Goal: Information Seeking & Learning: Learn about a topic

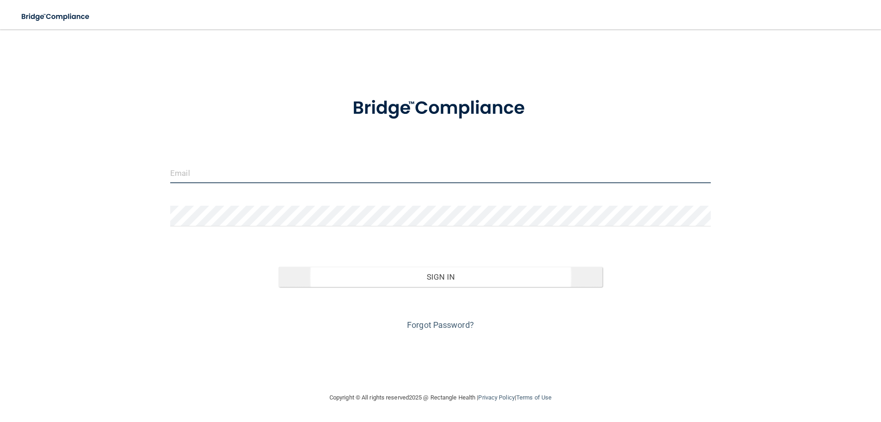
type input "[EMAIL_ADDRESS][DOMAIN_NAME]"
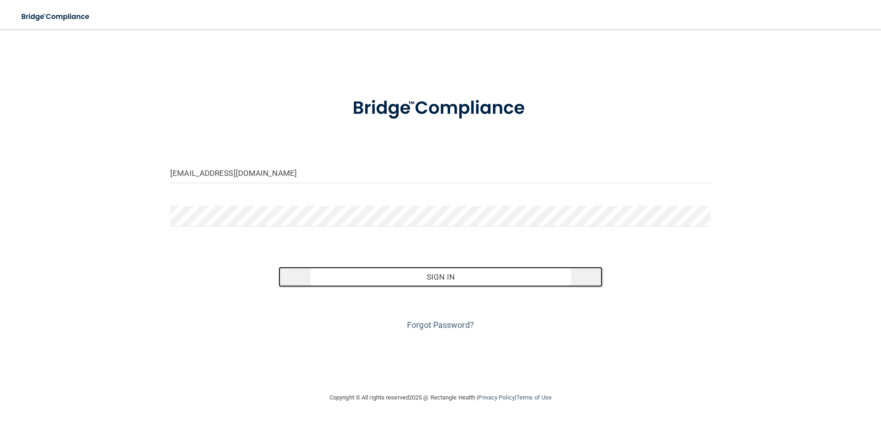
click at [439, 277] on button "Sign In" at bounding box center [441, 277] width 325 height 20
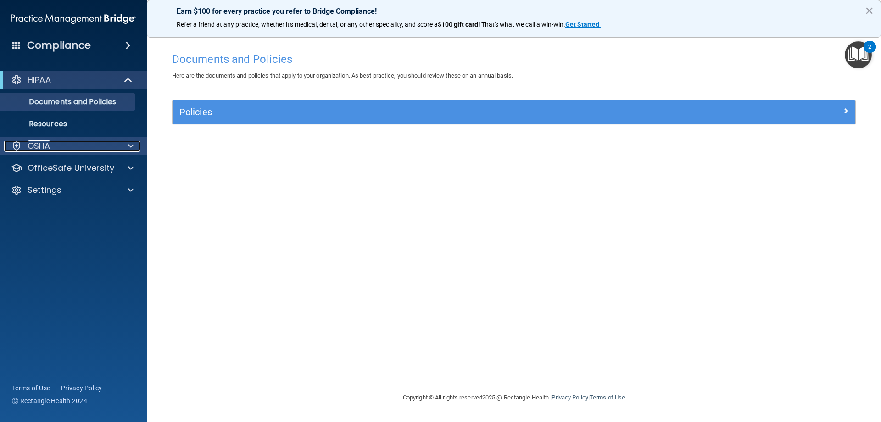
click at [130, 145] on span at bounding box center [131, 145] width 6 height 11
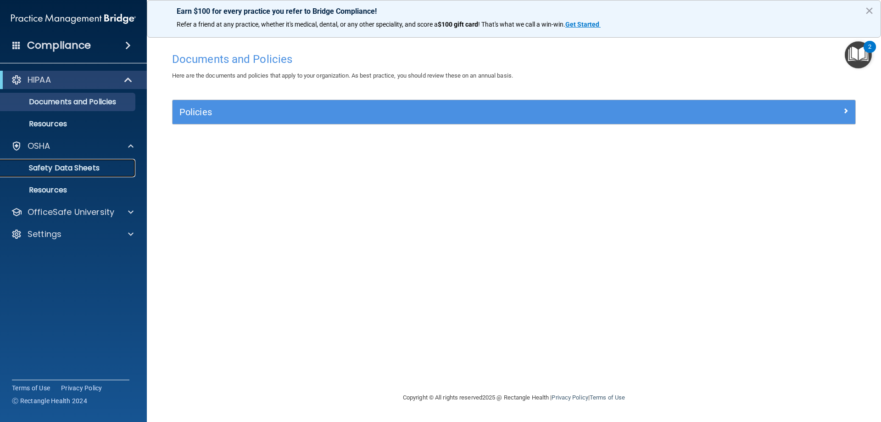
click at [96, 167] on p "Safety Data Sheets" at bounding box center [68, 167] width 125 height 9
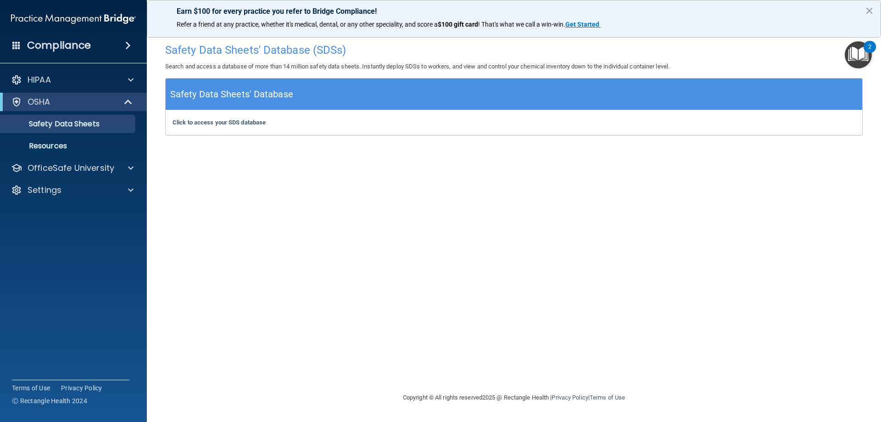
click at [129, 45] on span at bounding box center [128, 45] width 6 height 11
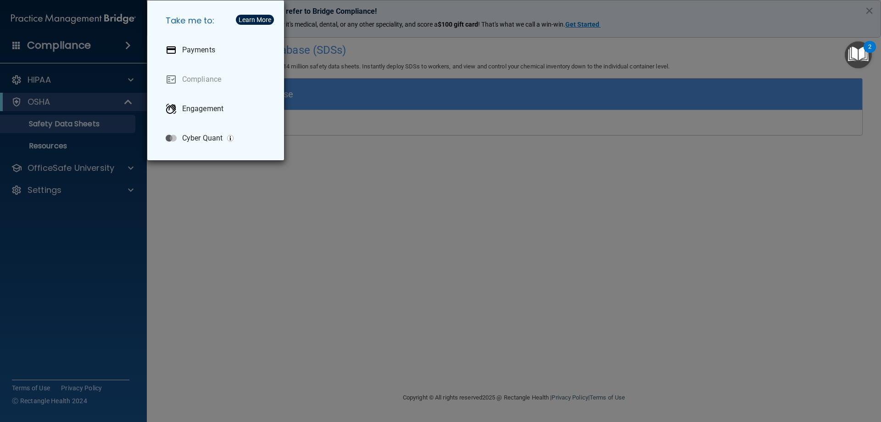
click at [104, 304] on div "Take me to: Payments Compliance Engagement Cyber Quant" at bounding box center [440, 211] width 881 height 422
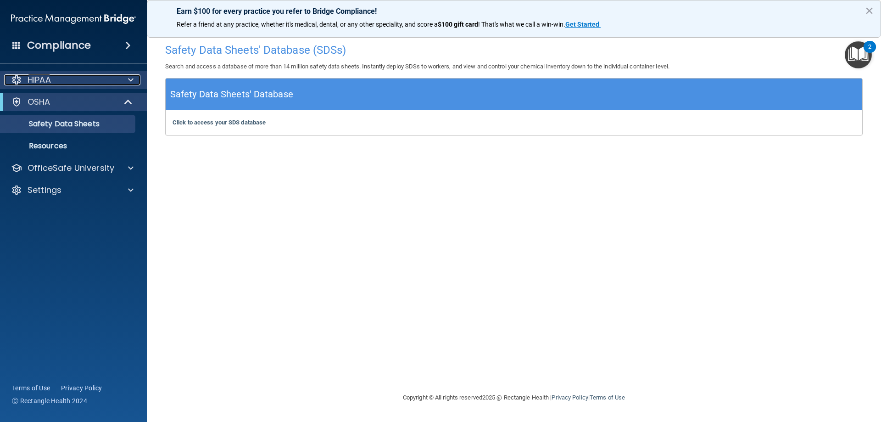
click at [79, 78] on div "HIPAA" at bounding box center [61, 79] width 114 height 11
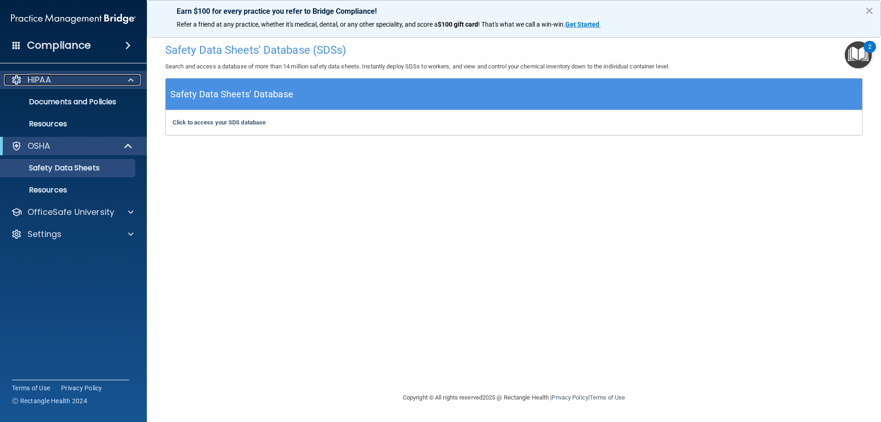
click at [132, 80] on span at bounding box center [131, 79] width 6 height 11
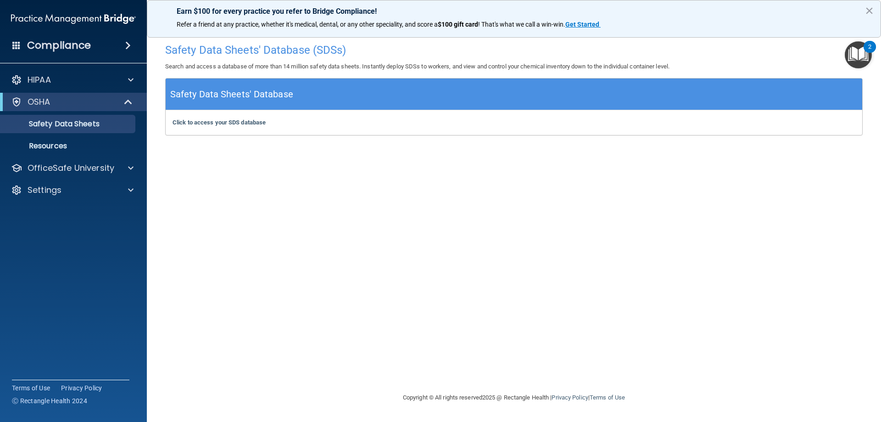
click at [860, 52] on img "Open Resource Center, 2 new notifications" at bounding box center [858, 54] width 27 height 27
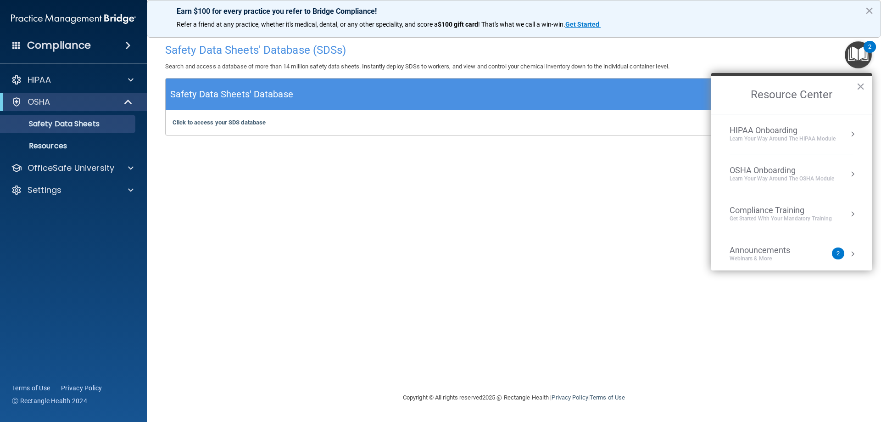
click at [790, 252] on div "Announcements" at bounding box center [769, 250] width 79 height 10
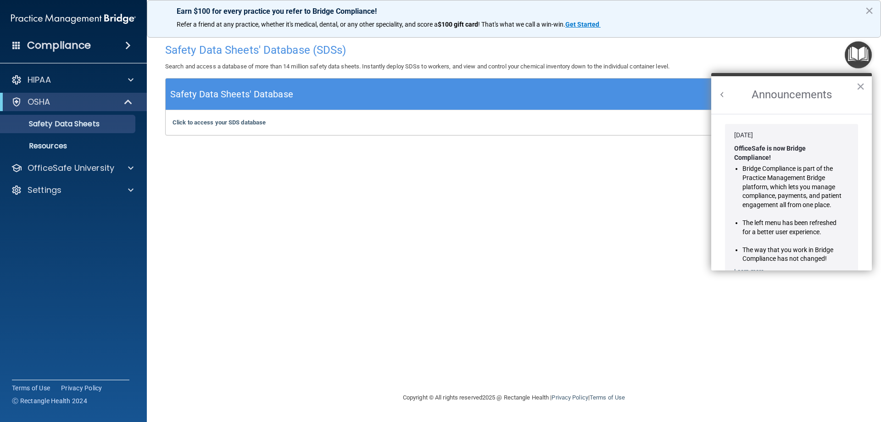
click at [862, 83] on button "×" at bounding box center [860, 86] width 9 height 15
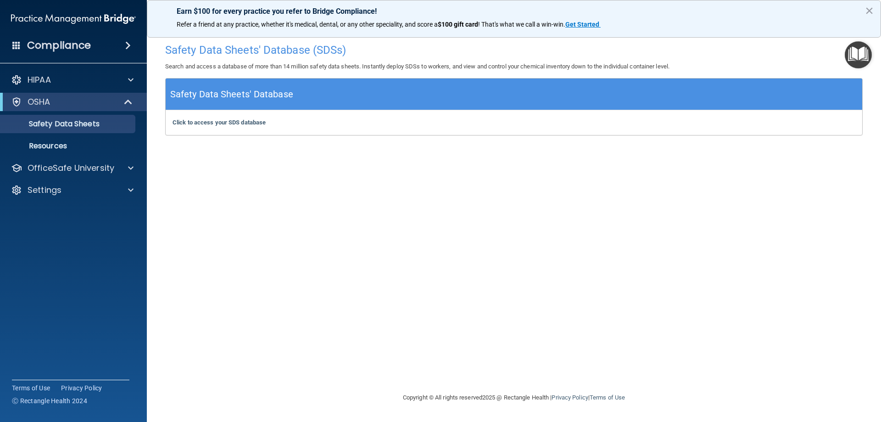
click at [458, 236] on div "Safety Data Sheets' Database (SDSs) Search and access a database of more than 1…" at bounding box center [514, 211] width 698 height 344
click at [15, 44] on span at bounding box center [16, 45] width 8 height 8
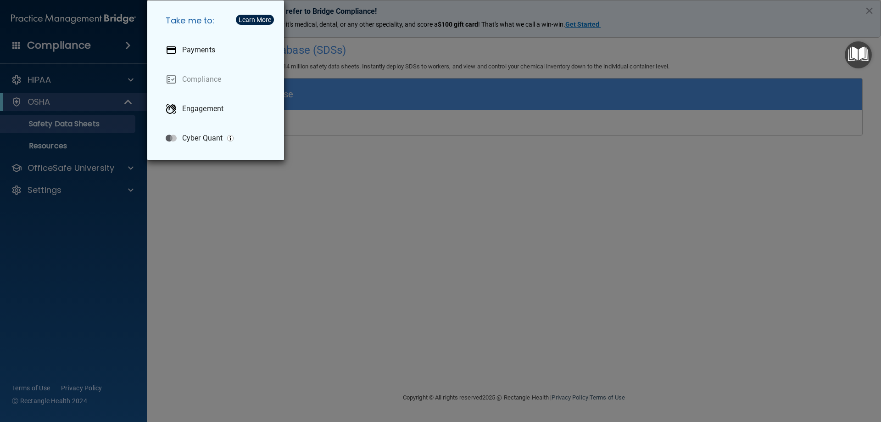
click at [15, 44] on div "Take me to: Payments Compliance Engagement Cyber Quant" at bounding box center [440, 211] width 881 height 422
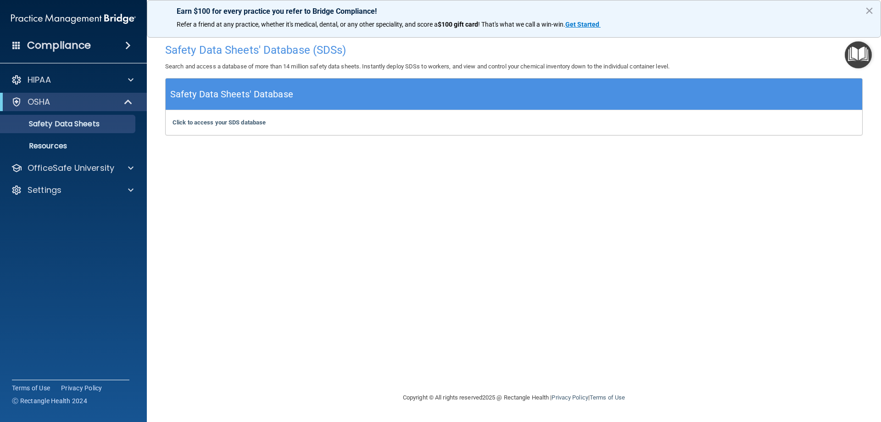
click at [15, 44] on span at bounding box center [16, 45] width 8 height 8
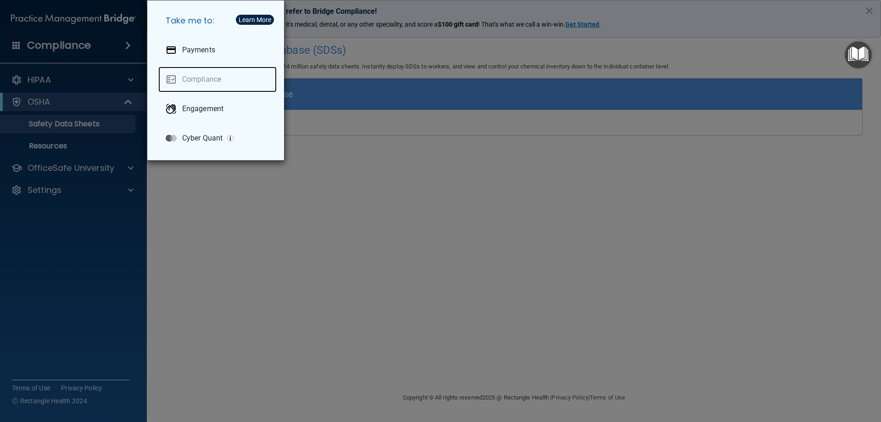
click at [209, 75] on link "Compliance" at bounding box center [217, 80] width 118 height 26
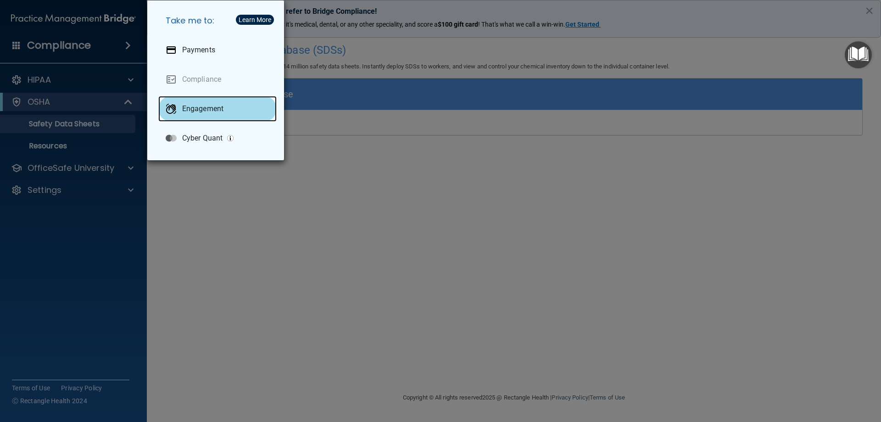
click at [207, 109] on p "Engagement" at bounding box center [202, 108] width 41 height 9
click at [262, 235] on div "Take me to: Payments Compliance Engagement Cyber Quant" at bounding box center [440, 211] width 881 height 422
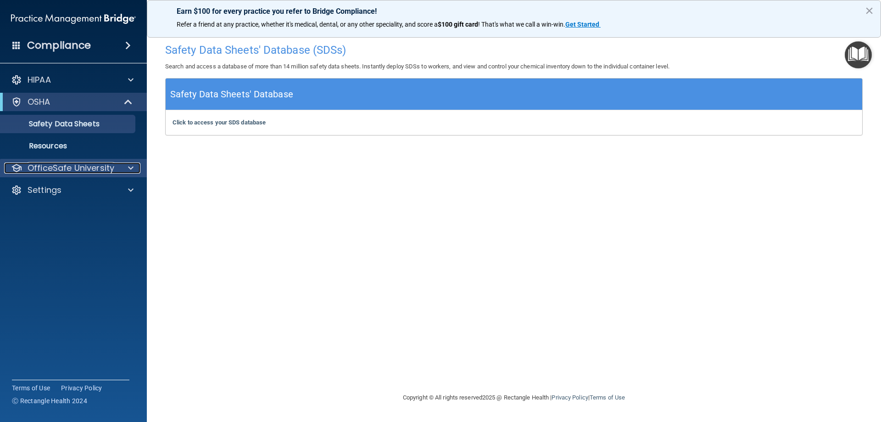
click at [89, 167] on p "OfficeSafe University" at bounding box center [71, 167] width 87 height 11
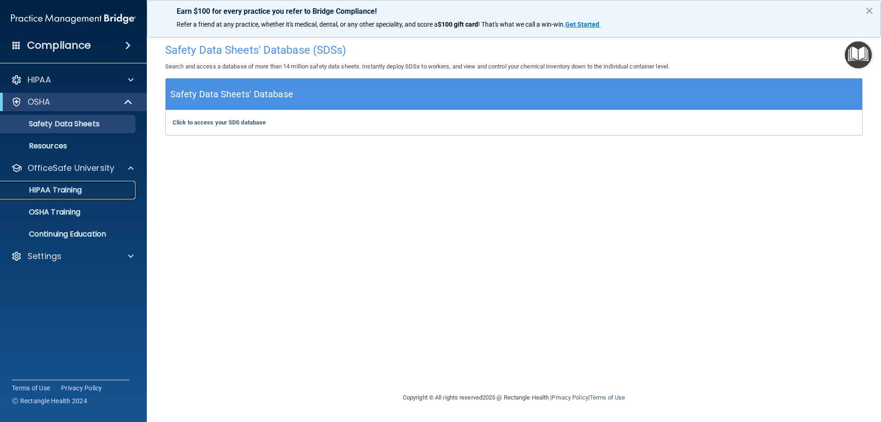
click at [82, 188] on p "HIPAA Training" at bounding box center [44, 189] width 76 height 9
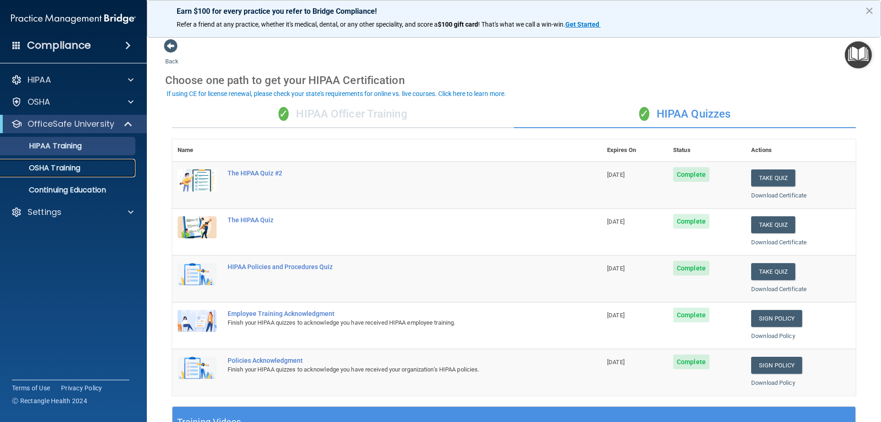
click at [56, 164] on p "OSHA Training" at bounding box center [43, 167] width 74 height 9
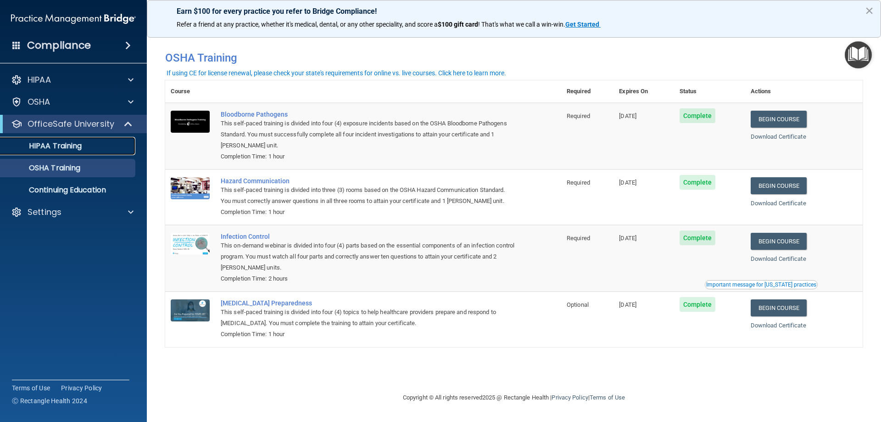
click at [73, 146] on p "HIPAA Training" at bounding box center [44, 145] width 76 height 9
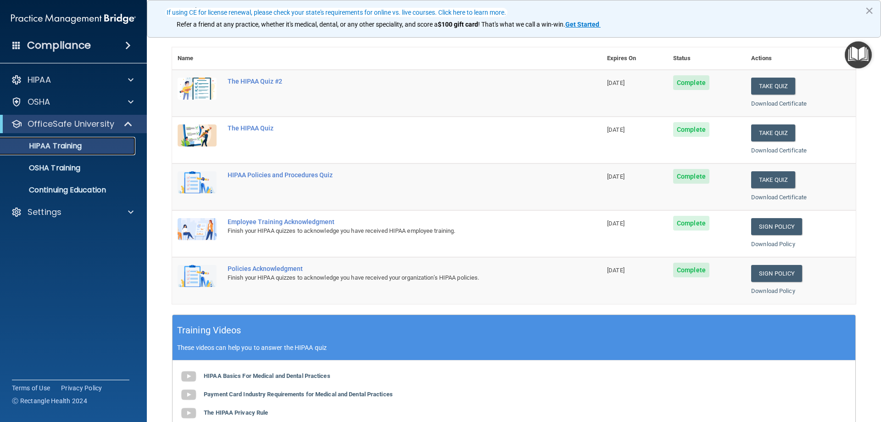
scroll to position [46, 0]
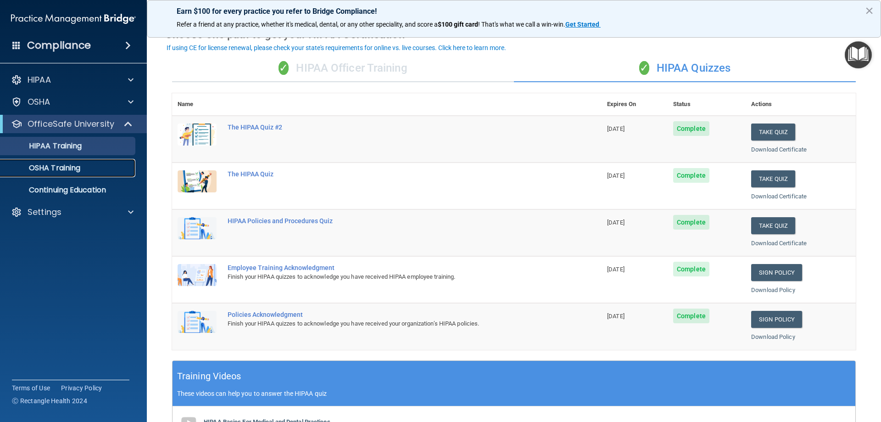
click at [62, 168] on p "OSHA Training" at bounding box center [43, 167] width 74 height 9
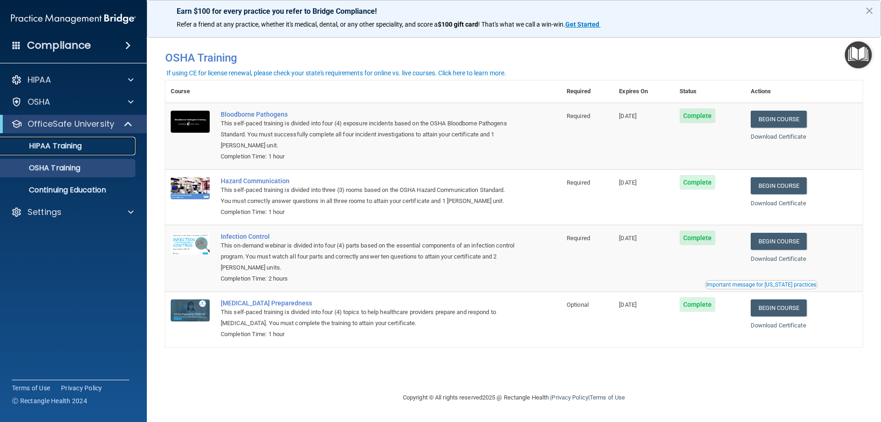
click at [69, 145] on p "HIPAA Training" at bounding box center [44, 145] width 76 height 9
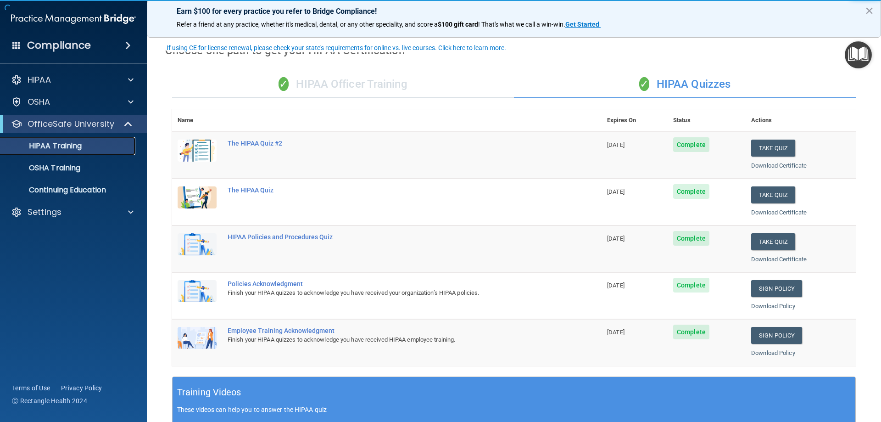
scroll to position [46, 0]
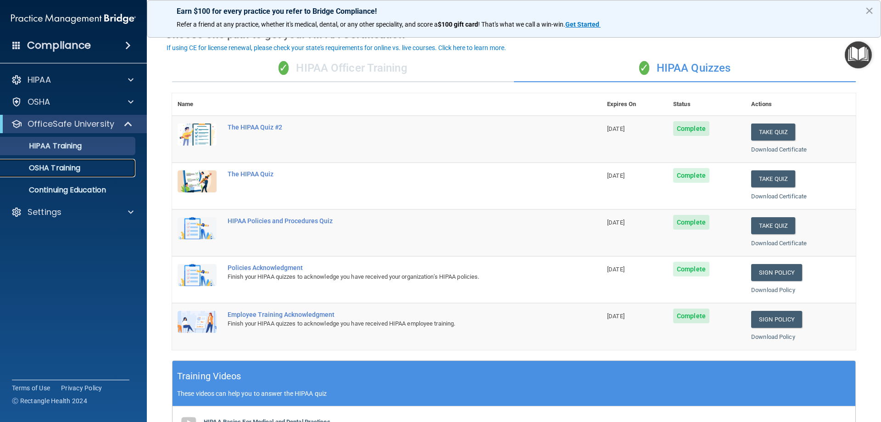
click at [68, 168] on p "OSHA Training" at bounding box center [43, 167] width 74 height 9
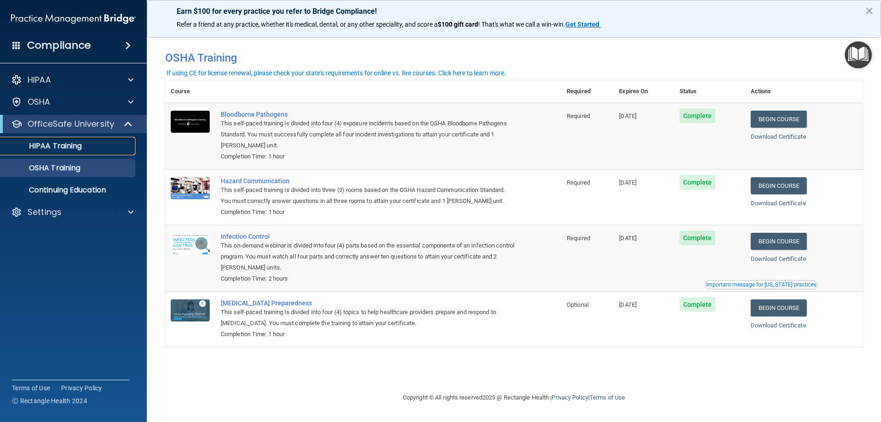
click at [86, 147] on div "HIPAA Training" at bounding box center [68, 145] width 125 height 9
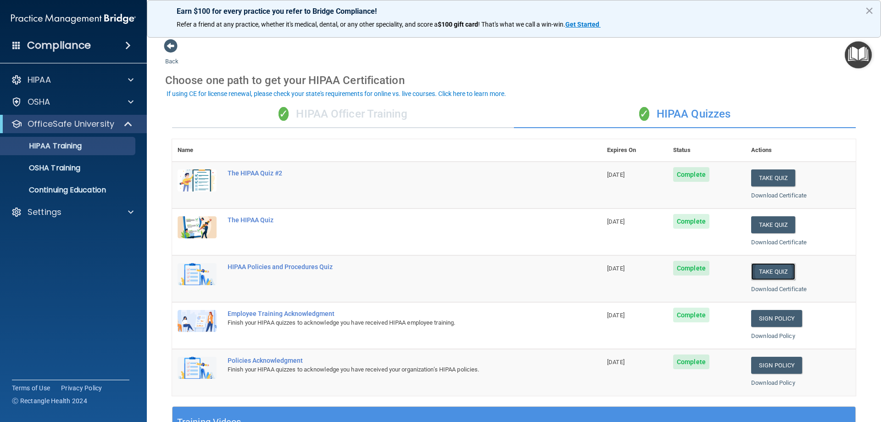
click at [766, 272] on button "Take Quiz" at bounding box center [773, 271] width 44 height 17
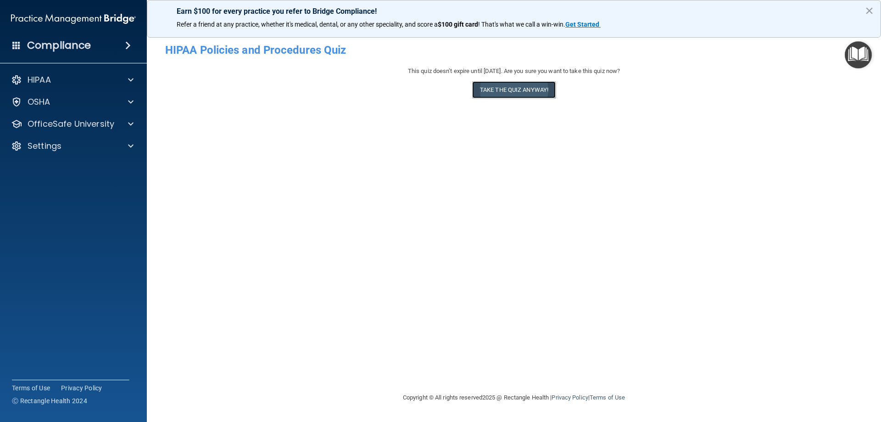
click at [525, 90] on button "Take the quiz anyway!" at bounding box center [514, 89] width 84 height 17
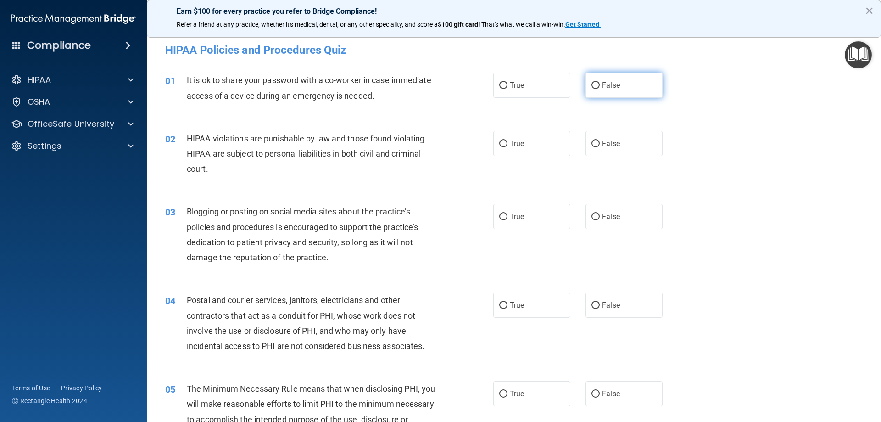
click at [592, 84] on input "False" at bounding box center [596, 85] width 8 height 7
radio input "true"
click at [499, 145] on input "True" at bounding box center [503, 143] width 8 height 7
radio input "true"
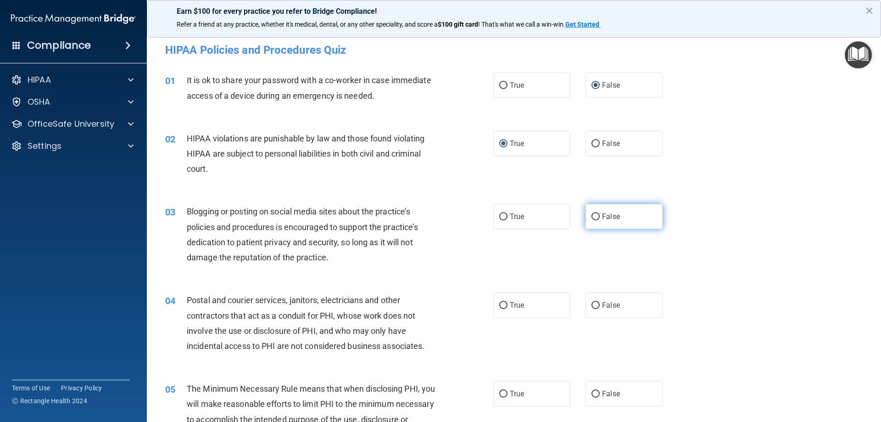
click at [592, 217] on input "False" at bounding box center [596, 216] width 8 height 7
radio input "true"
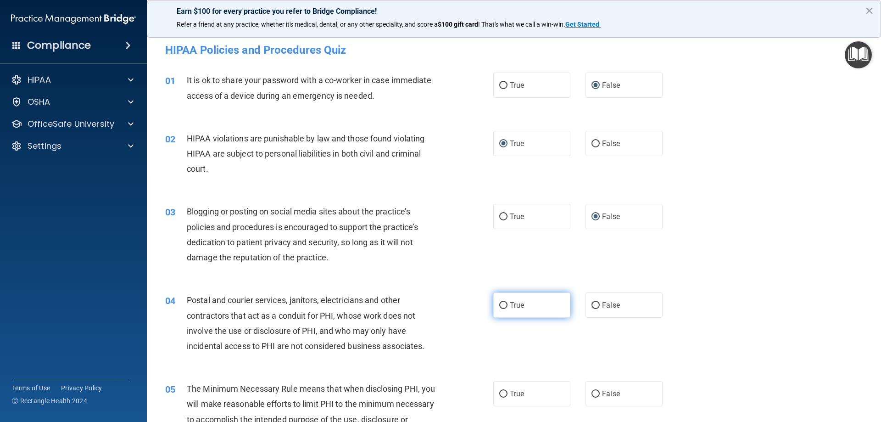
click at [502, 302] on input "True" at bounding box center [503, 305] width 8 height 7
radio input "true"
click at [504, 395] on input "True" at bounding box center [503, 394] width 8 height 7
radio input "true"
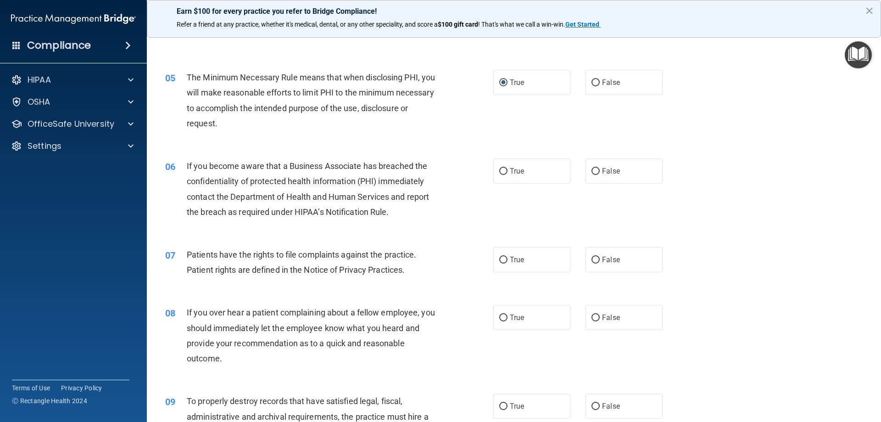
scroll to position [321, 0]
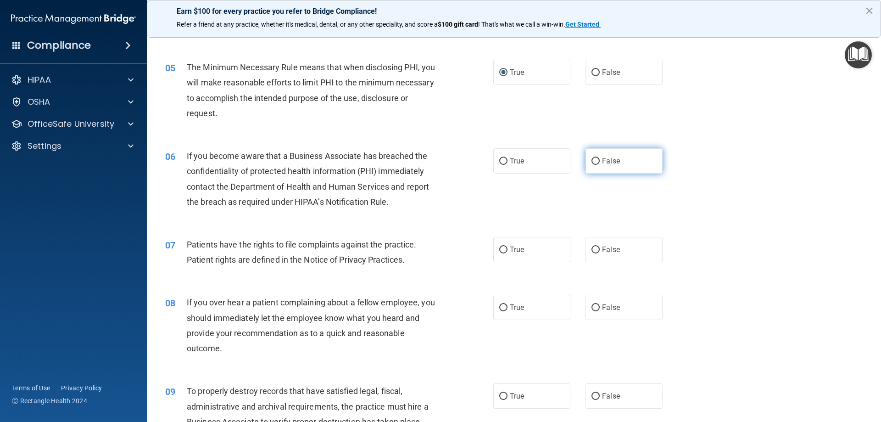
click at [592, 161] on input "False" at bounding box center [596, 161] width 8 height 7
radio input "true"
click at [499, 248] on input "True" at bounding box center [503, 249] width 8 height 7
radio input "true"
drag, startPoint x: 590, startPoint y: 307, endPoint x: 589, endPoint y: 327, distance: 19.8
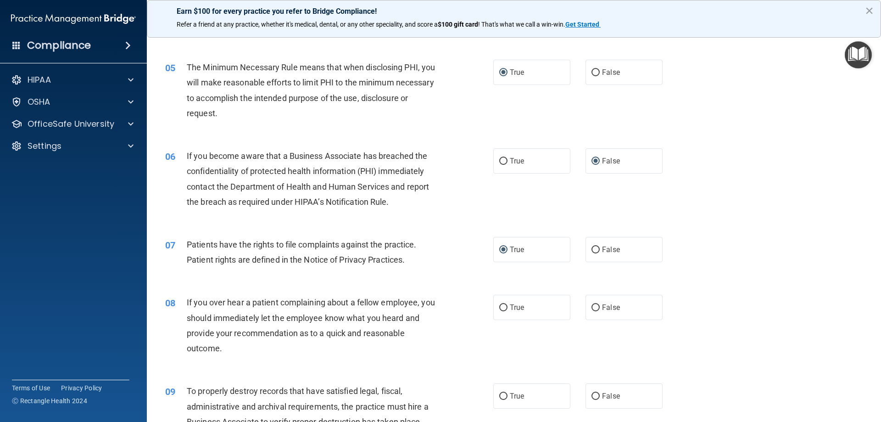
click at [590, 312] on label "False" at bounding box center [624, 307] width 77 height 25
click at [592, 311] on input "False" at bounding box center [596, 307] width 8 height 7
radio input "true"
click at [592, 396] on input "False" at bounding box center [596, 396] width 8 height 7
radio input "true"
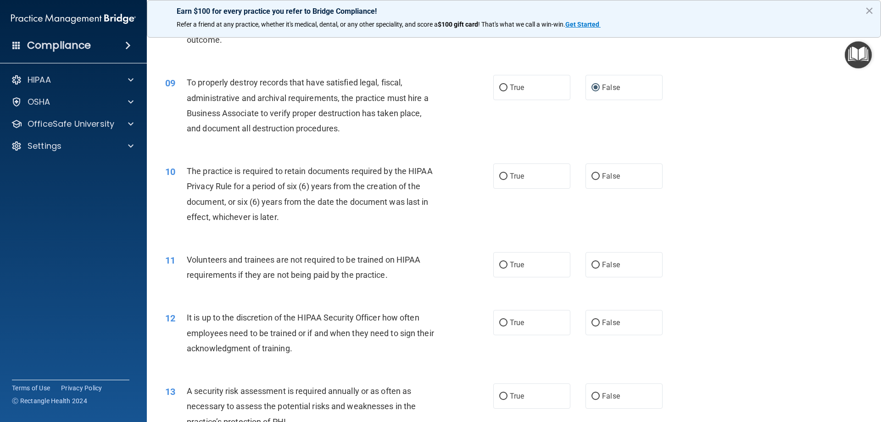
scroll to position [643, 0]
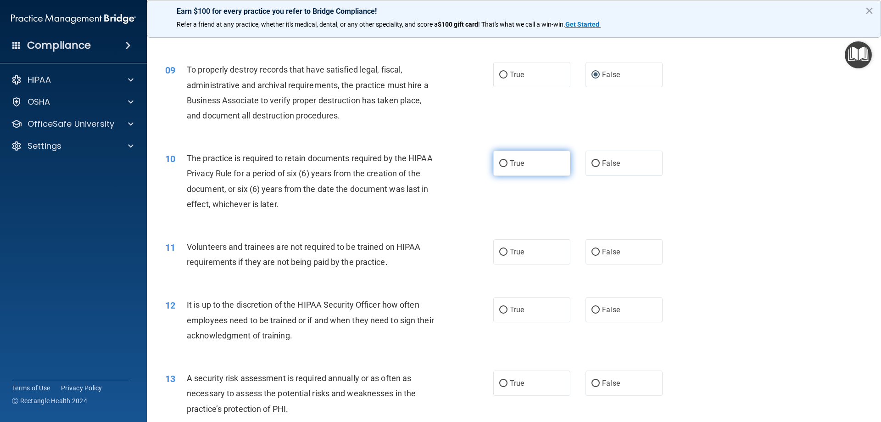
click at [502, 162] on input "True" at bounding box center [503, 163] width 8 height 7
radio input "true"
click at [592, 251] on input "False" at bounding box center [596, 252] width 8 height 7
radio input "true"
click at [592, 308] on input "False" at bounding box center [596, 310] width 8 height 7
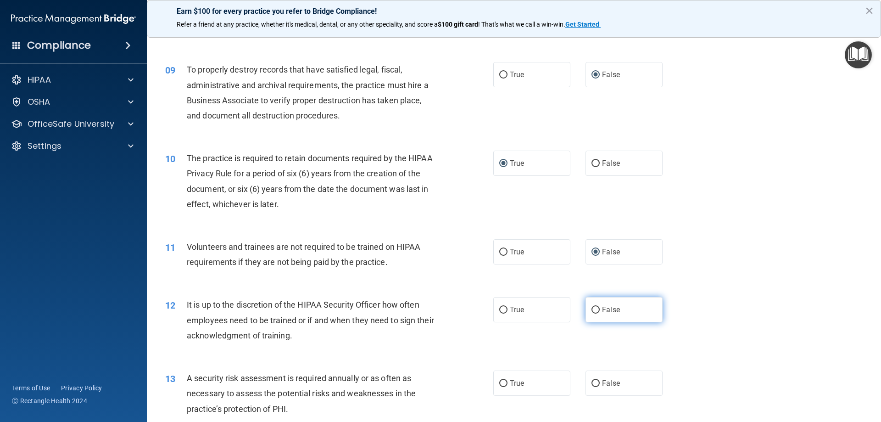
radio input "true"
click at [503, 382] on input "True" at bounding box center [503, 383] width 8 height 7
radio input "true"
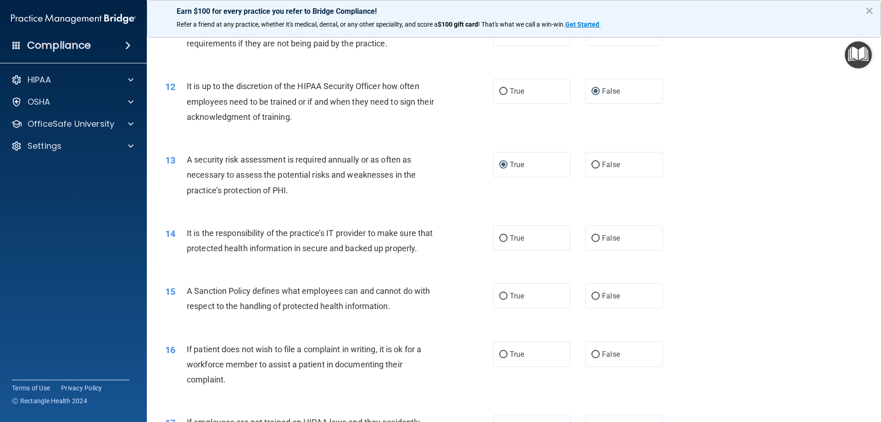
scroll to position [918, 0]
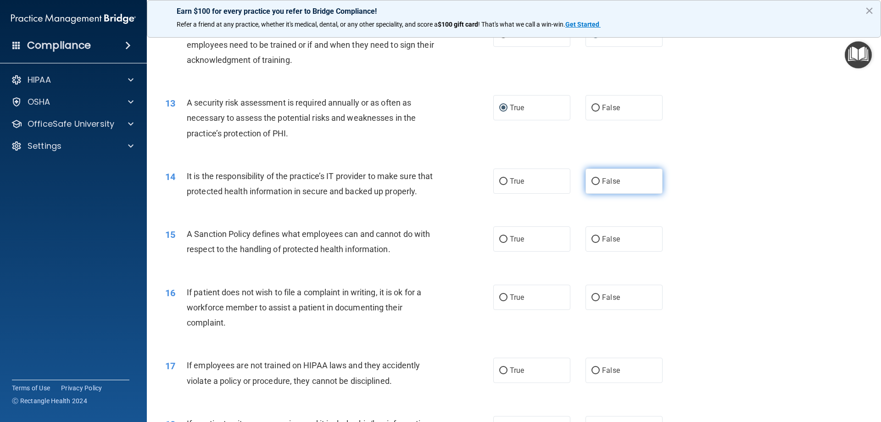
click at [592, 181] on input "False" at bounding box center [596, 181] width 8 height 7
radio input "true"
click at [592, 243] on input "False" at bounding box center [596, 239] width 8 height 7
radio input "true"
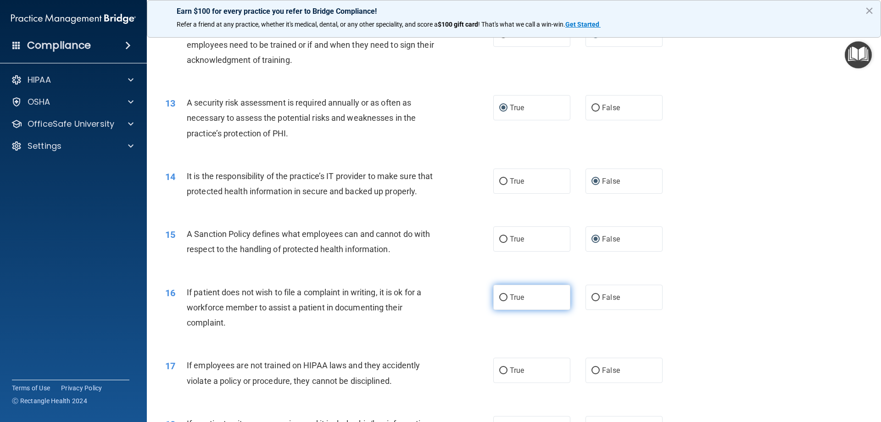
click at [501, 301] on input "True" at bounding box center [503, 297] width 8 height 7
radio input "true"
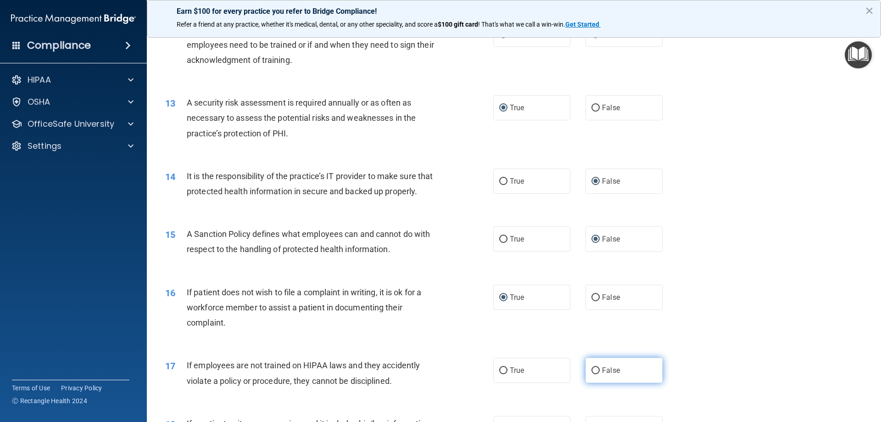
click at [592, 374] on input "False" at bounding box center [596, 370] width 8 height 7
radio input "true"
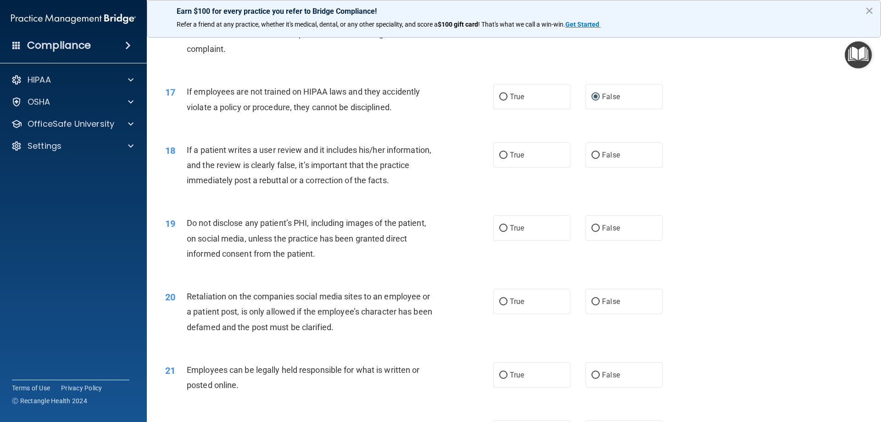
scroll to position [1193, 0]
click at [592, 157] on input "False" at bounding box center [596, 153] width 8 height 7
radio input "true"
click at [499, 230] on input "True" at bounding box center [503, 226] width 8 height 7
radio input "true"
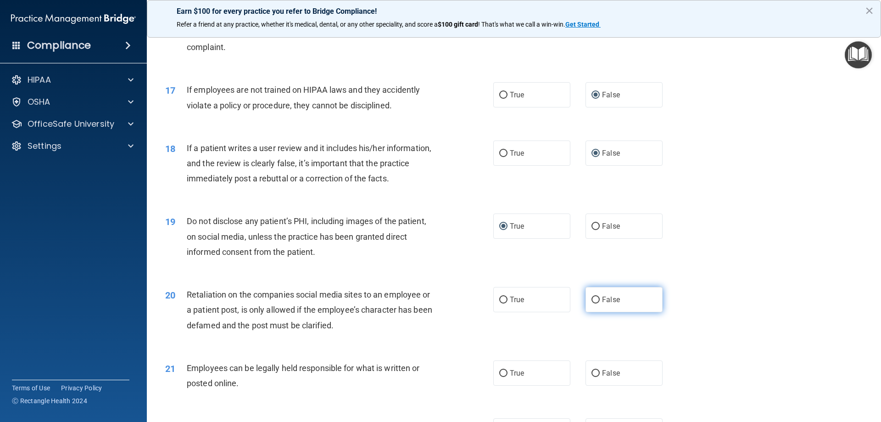
click at [592, 303] on input "False" at bounding box center [596, 300] width 8 height 7
radio input "true"
click at [501, 377] on input "True" at bounding box center [503, 373] width 8 height 7
radio input "true"
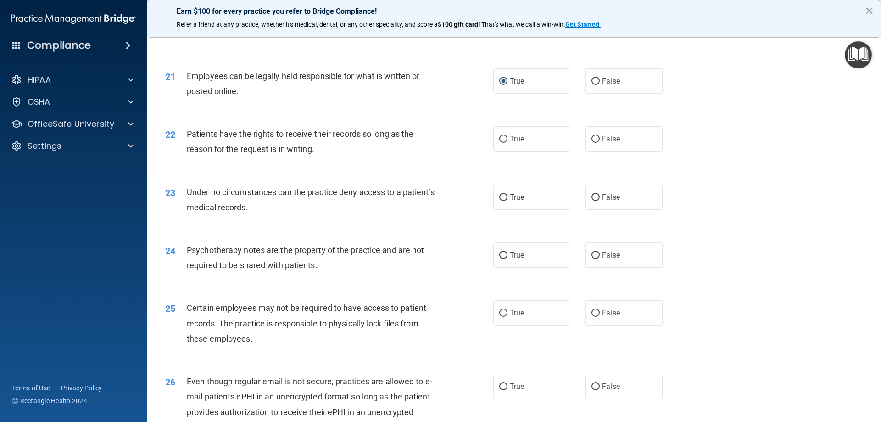
scroll to position [1515, 0]
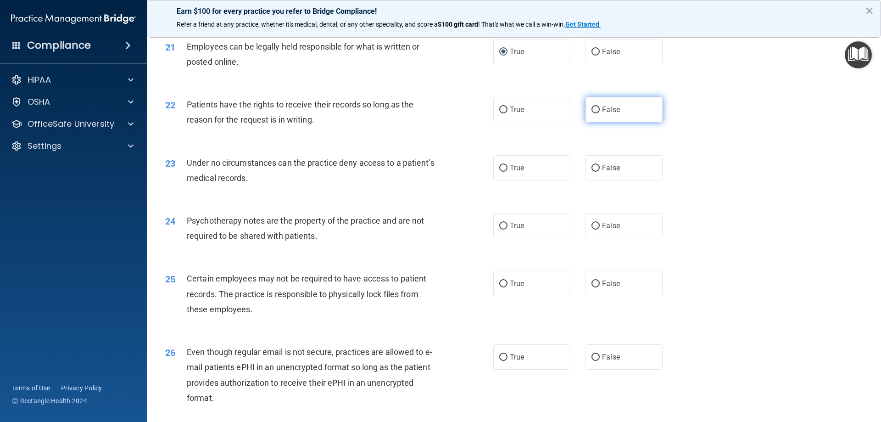
click at [592, 113] on input "False" at bounding box center [596, 109] width 8 height 7
radio input "true"
click at [592, 172] on input "False" at bounding box center [596, 168] width 8 height 7
radio input "true"
drag, startPoint x: 500, startPoint y: 241, endPoint x: 499, endPoint y: 259, distance: 17.4
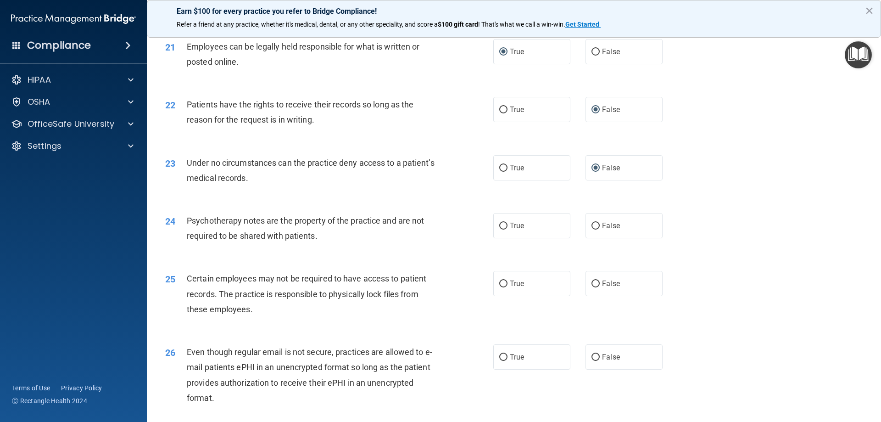
click at [500, 229] on input "True" at bounding box center [503, 226] width 8 height 7
radio input "true"
click at [501, 287] on input "True" at bounding box center [503, 283] width 8 height 7
radio input "true"
click at [501, 361] on input "True" at bounding box center [503, 357] width 8 height 7
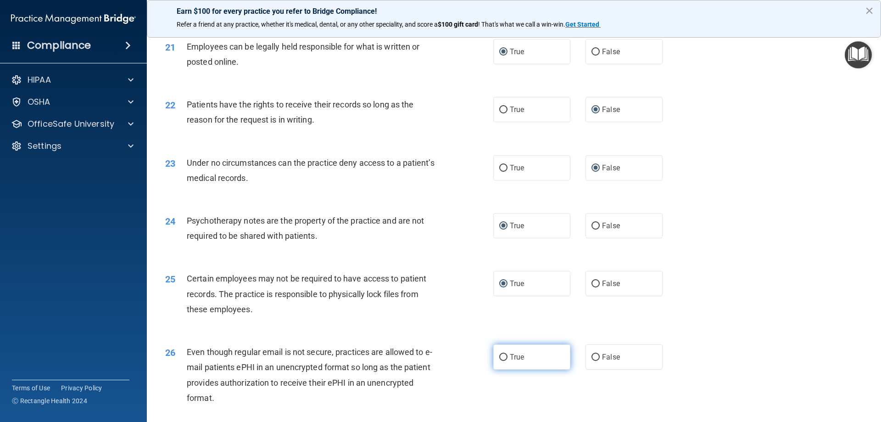
radio input "true"
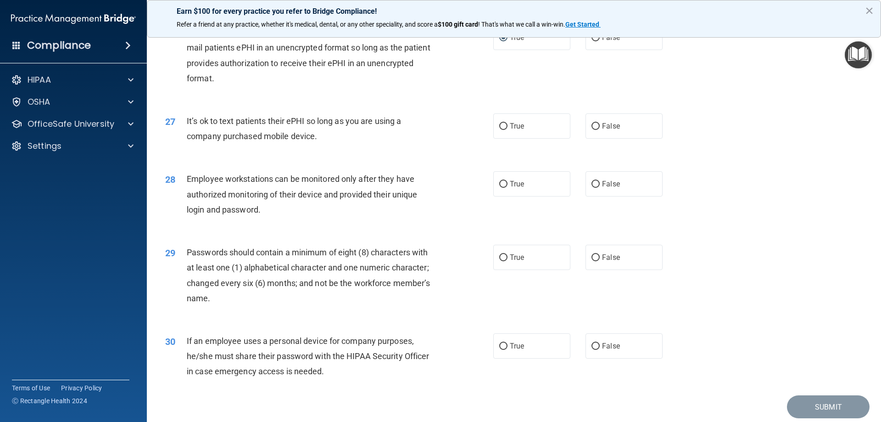
scroll to position [1836, 0]
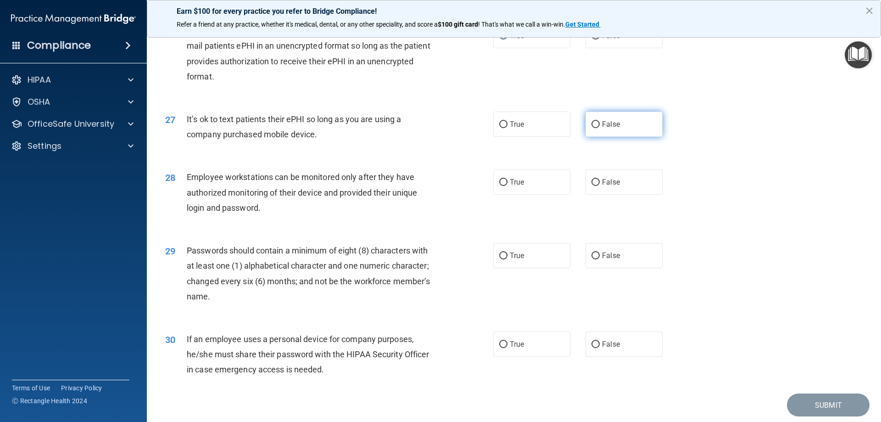
click at [592, 128] on input "False" at bounding box center [596, 124] width 8 height 7
radio input "true"
click at [592, 186] on input "False" at bounding box center [596, 182] width 8 height 7
radio input "true"
click at [501, 259] on input "True" at bounding box center [503, 255] width 8 height 7
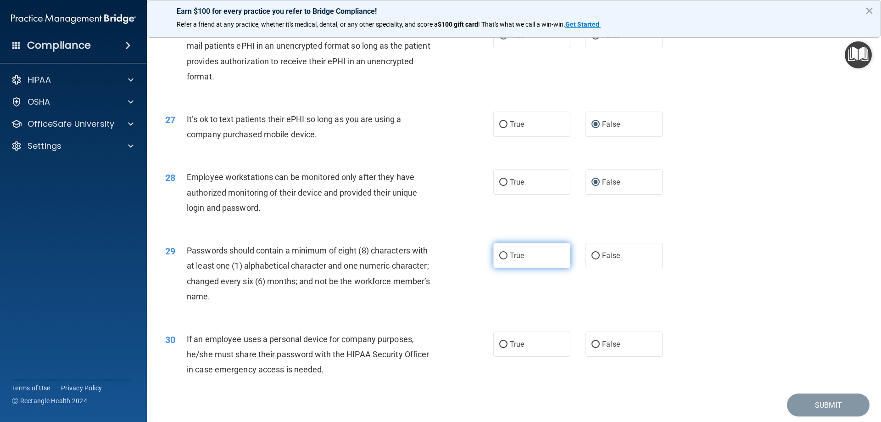
radio input "true"
click at [592, 348] on input "False" at bounding box center [596, 344] width 8 height 7
radio input "true"
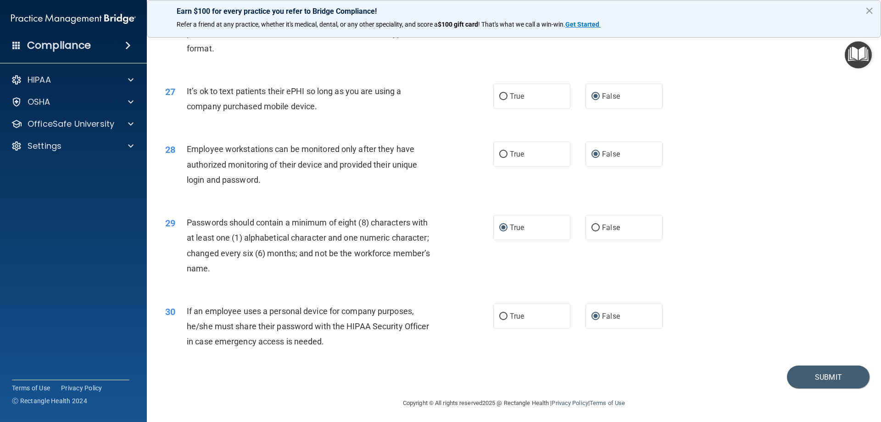
scroll to position [1882, 0]
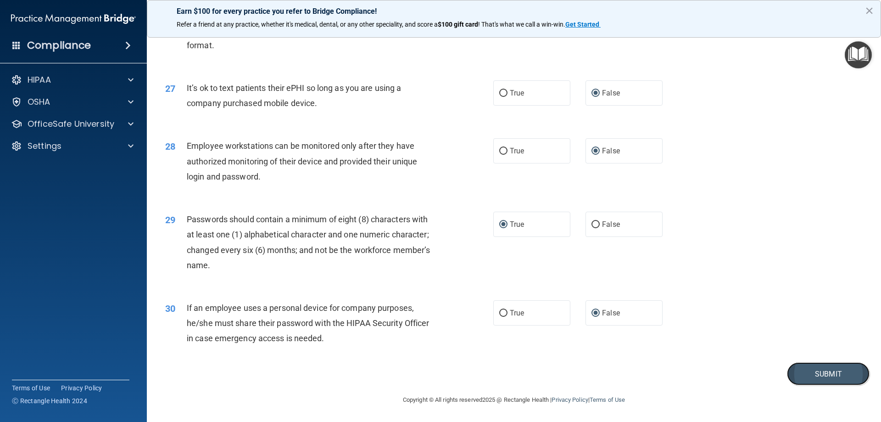
click at [830, 374] on button "Submit" at bounding box center [828, 373] width 83 height 23
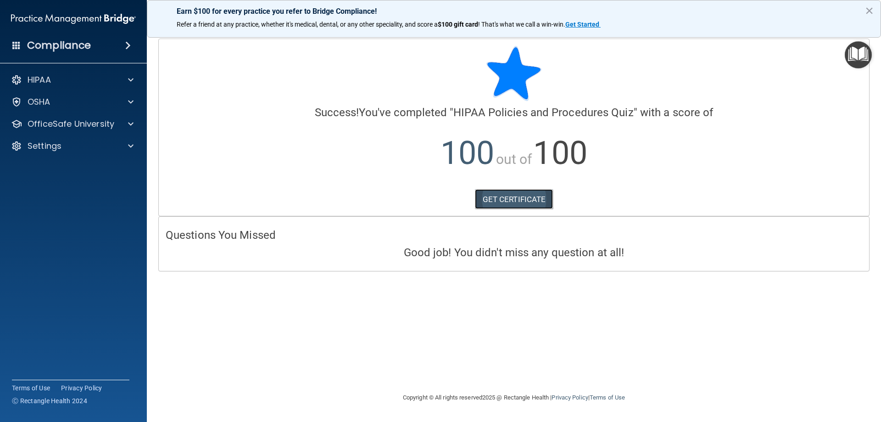
click at [515, 198] on link "GET CERTIFICATE" at bounding box center [514, 199] width 78 height 20
click at [65, 82] on div "HIPAA" at bounding box center [61, 79] width 114 height 11
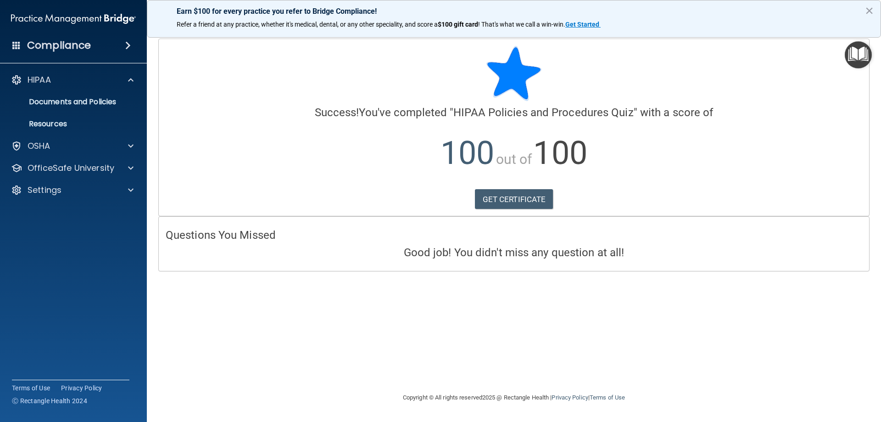
click at [95, 263] on accordion "HIPAA Documents and Policies Report an Incident Business Associates Emergency P…" at bounding box center [73, 185] width 147 height 236
click at [84, 212] on accordion "HIPAA Documents and Policies Report an Incident Business Associates Emergency P…" at bounding box center [73, 185] width 147 height 236
click at [72, 145] on div "OSHA" at bounding box center [61, 145] width 114 height 11
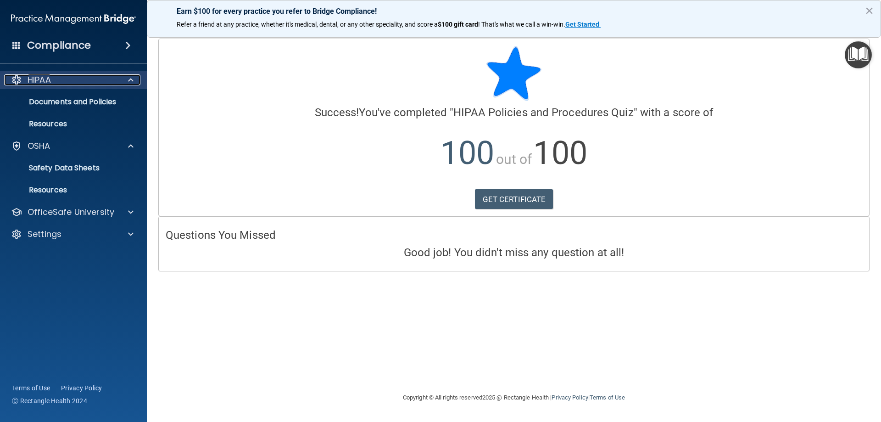
click at [130, 79] on span at bounding box center [131, 79] width 6 height 11
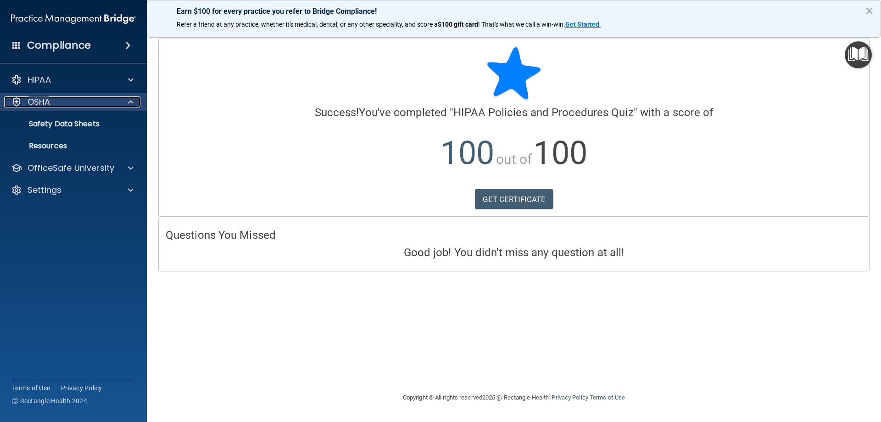
click at [133, 103] on span at bounding box center [131, 101] width 6 height 11
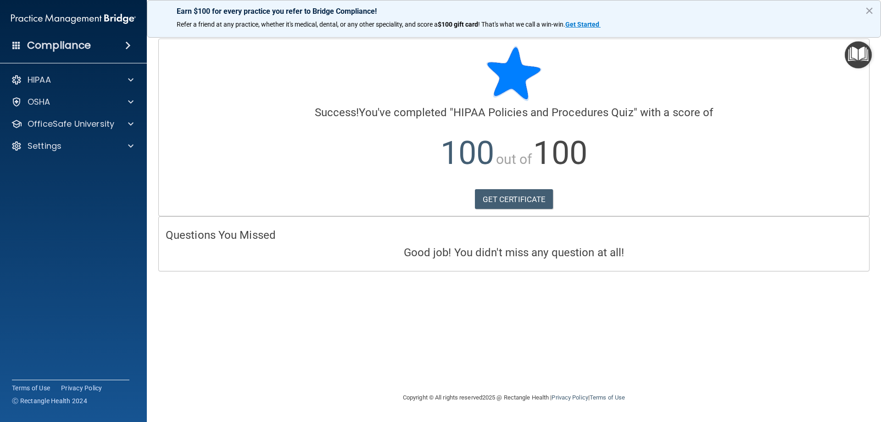
click at [129, 46] on span at bounding box center [128, 45] width 6 height 11
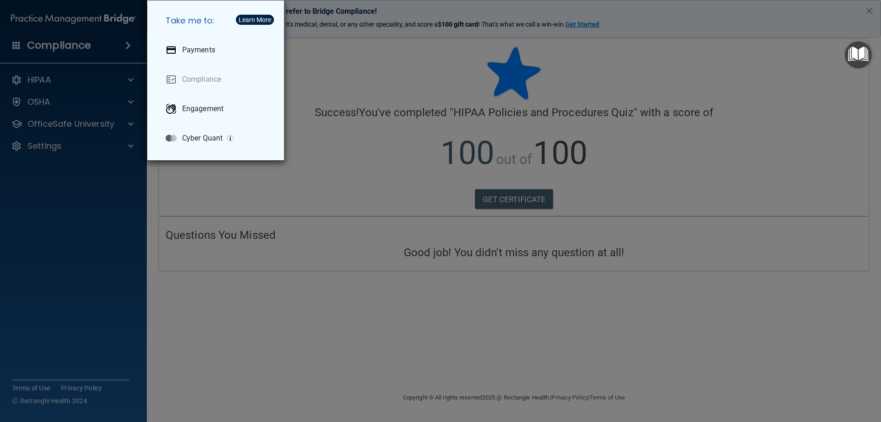
drag, startPoint x: 129, startPoint y: 46, endPoint x: 79, endPoint y: 283, distance: 242.4
click at [79, 283] on div "Take me to: Payments Compliance Engagement Cyber Quant" at bounding box center [440, 211] width 881 height 422
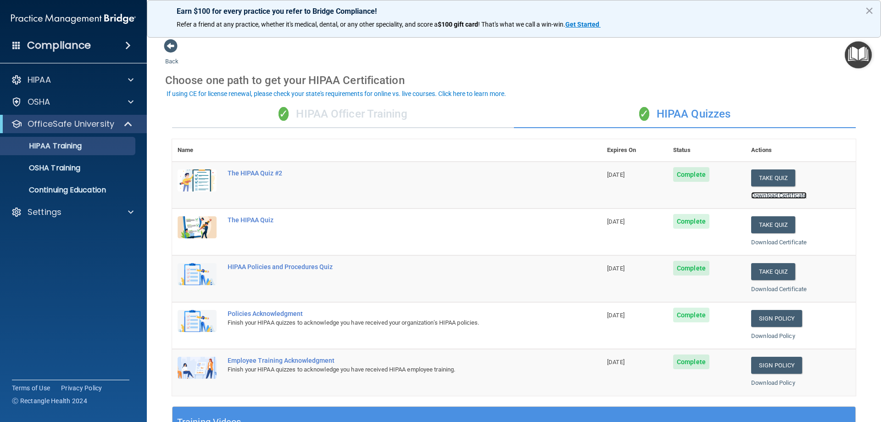
click at [771, 196] on link "Download Certificate" at bounding box center [779, 195] width 56 height 7
click at [767, 243] on link "Download Certificate" at bounding box center [779, 242] width 56 height 7
click at [769, 318] on link "Sign Policy" at bounding box center [776, 318] width 51 height 17
click at [770, 365] on link "Sign Policy" at bounding box center [776, 365] width 51 height 17
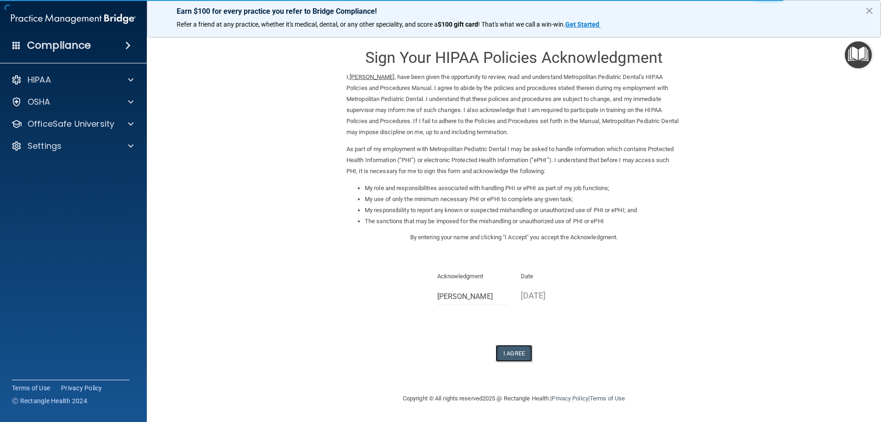
click at [512, 354] on button "I Agree" at bounding box center [514, 353] width 37 height 17
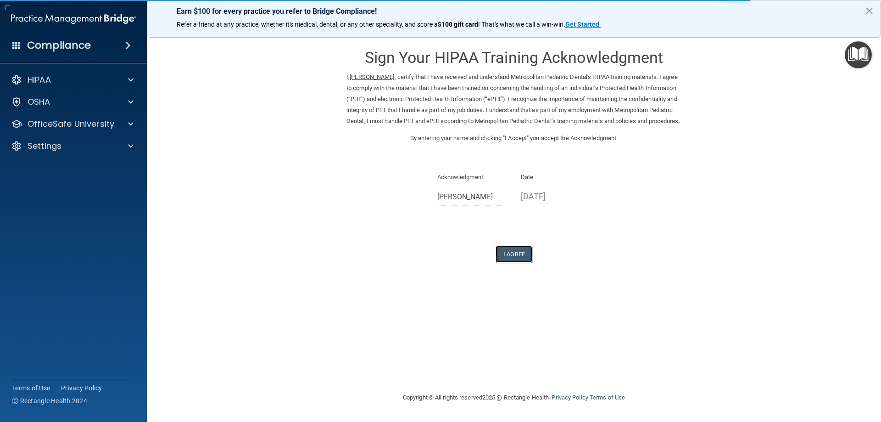
click at [514, 263] on button "I Agree" at bounding box center [514, 254] width 37 height 17
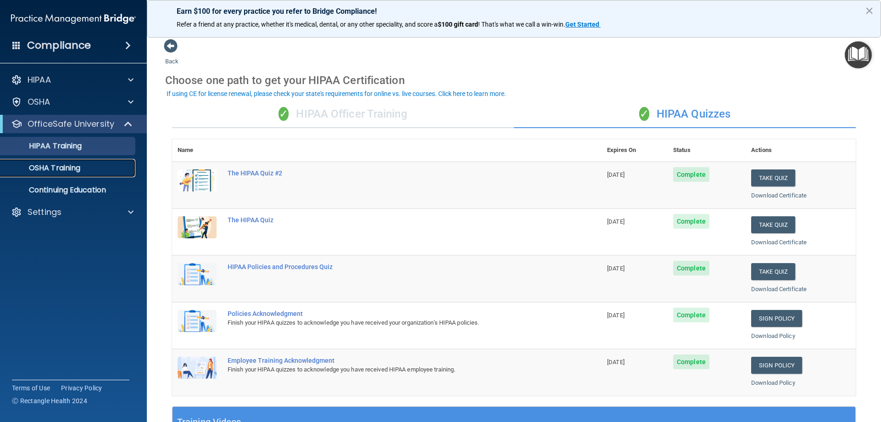
click at [76, 167] on p "OSHA Training" at bounding box center [43, 167] width 74 height 9
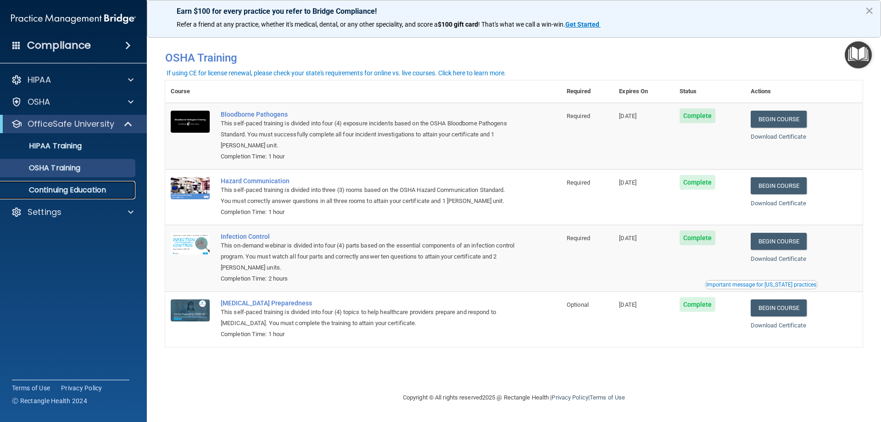
click at [89, 192] on p "Continuing Education" at bounding box center [68, 189] width 125 height 9
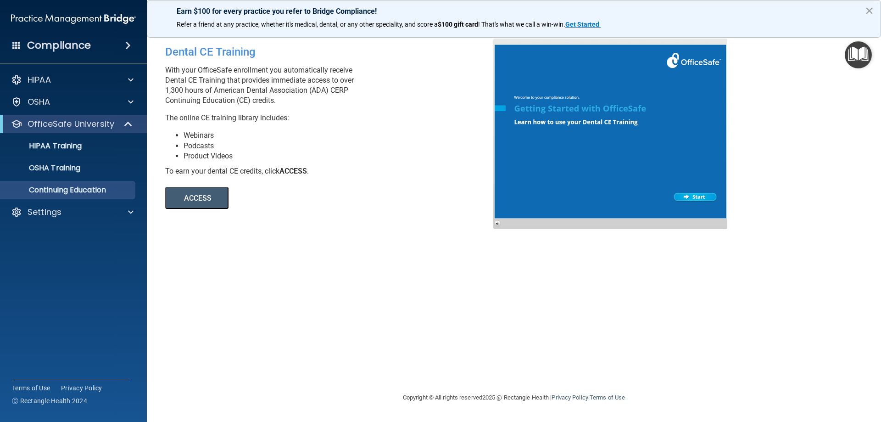
click at [197, 199] on button "ACCESS" at bounding box center [196, 198] width 63 height 22
